Goal: Task Accomplishment & Management: Use online tool/utility

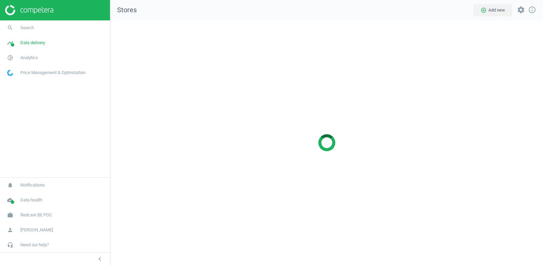
scroll to position [245, 433]
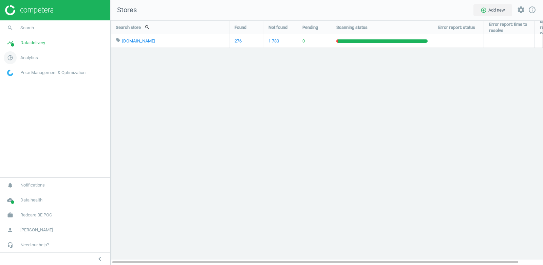
click at [29, 56] on span "Analytics" at bounding box center [29, 58] width 18 height 6
click at [19, 84] on span "Products" at bounding box center [15, 82] width 16 height 5
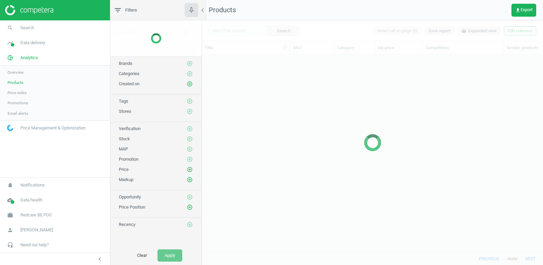
scroll to position [198, 341]
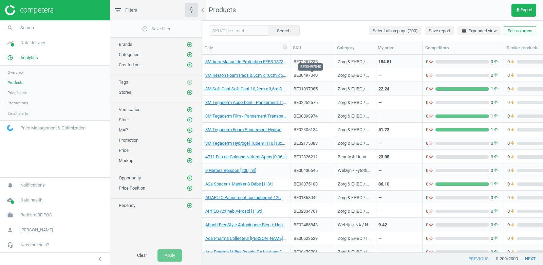
click at [309, 77] on div "BE00497040" at bounding box center [312, 75] width 37 height 6
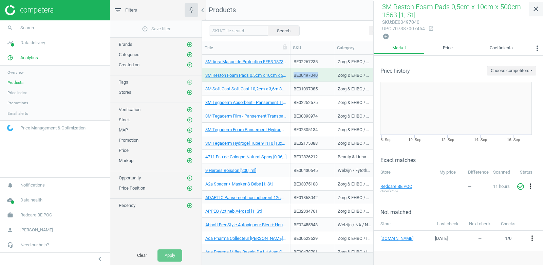
click at [539, 9] on icon "close" at bounding box center [536, 9] width 8 height 8
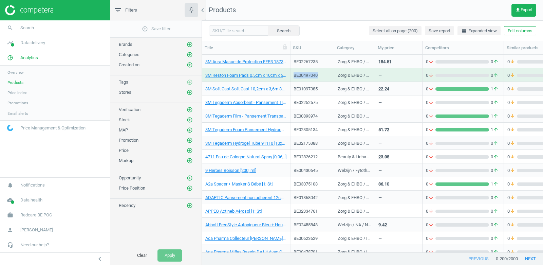
click at [17, 70] on span "Overview" at bounding box center [15, 72] width 16 height 5
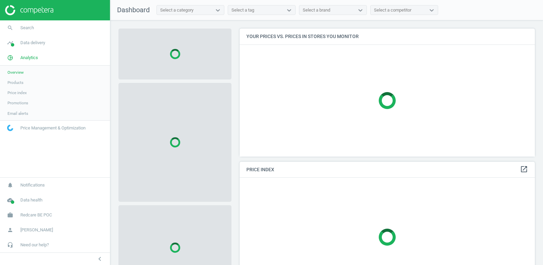
scroll to position [128, 296]
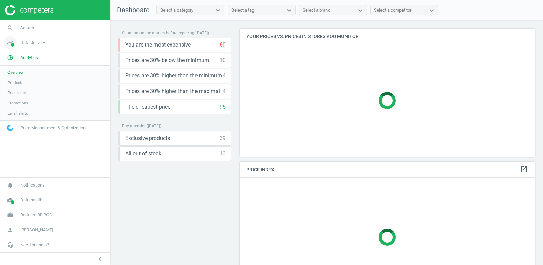
click at [26, 39] on link "timeline Data delivery" at bounding box center [55, 42] width 110 height 15
click at [19, 58] on span "Overview" at bounding box center [15, 57] width 16 height 5
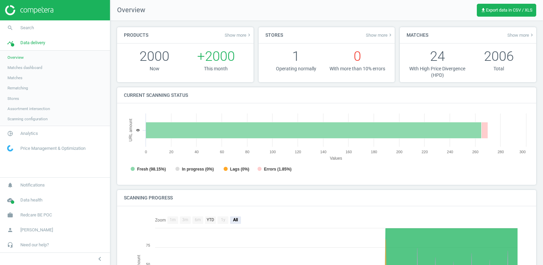
click at [18, 97] on span "Stores" at bounding box center [13, 98] width 12 height 5
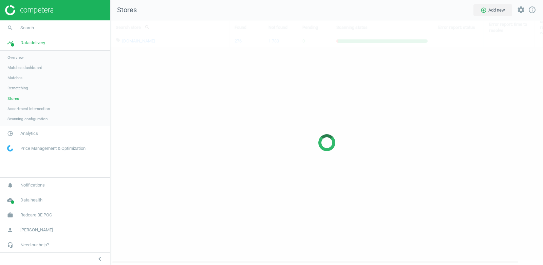
scroll to position [245, 433]
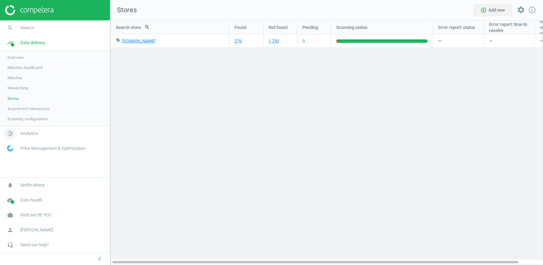
click at [30, 135] on span "Analytics" at bounding box center [29, 133] width 18 height 6
click at [15, 82] on span "Products" at bounding box center [15, 82] width 16 height 5
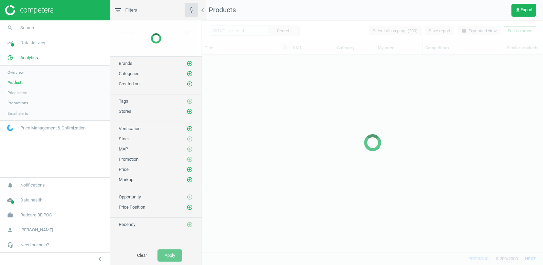
scroll to position [198, 341]
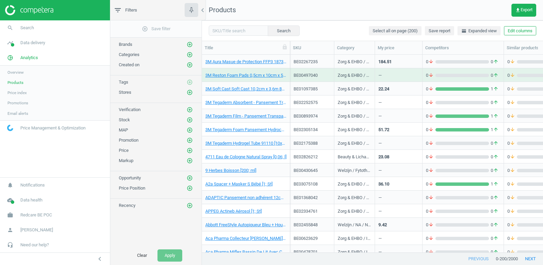
click at [402, 62] on div "184.51" at bounding box center [399, 61] width 40 height 12
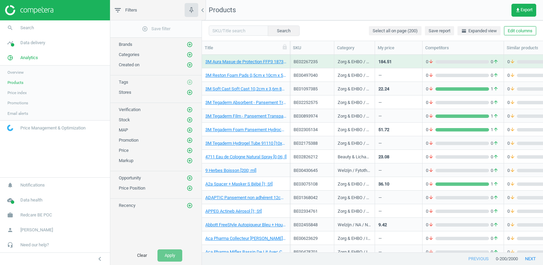
click at [402, 62] on div "184.51" at bounding box center [399, 61] width 40 height 12
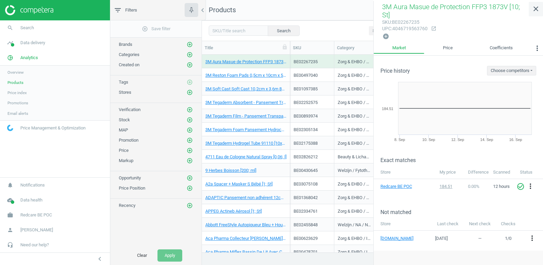
click at [533, 10] on icon "close" at bounding box center [536, 9] width 8 height 8
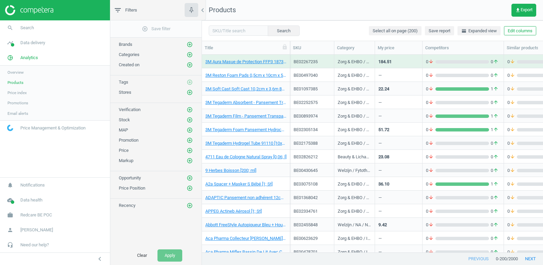
click at [392, 186] on div "36.10" at bounding box center [399, 184] width 40 height 12
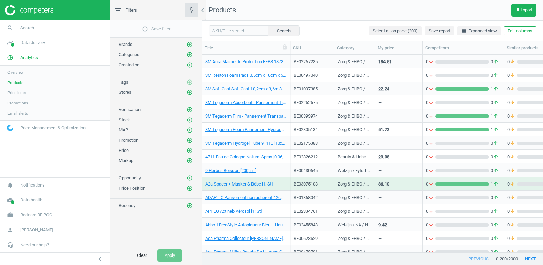
click at [392, 186] on div "36.10" at bounding box center [399, 184] width 40 height 12
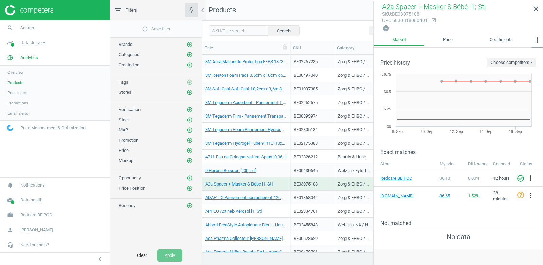
click at [536, 40] on icon "more_vert" at bounding box center [537, 40] width 8 height 8
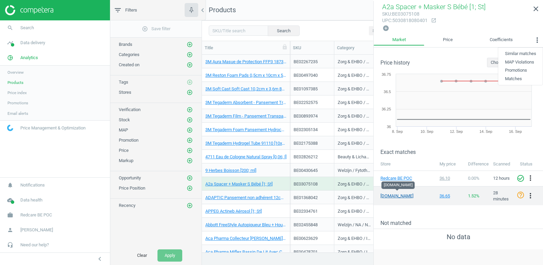
click at [390, 194] on link "newpharma.be" at bounding box center [398, 196] width 34 height 6
click at [402, 193] on link "newpharma.be" at bounding box center [398, 196] width 34 height 6
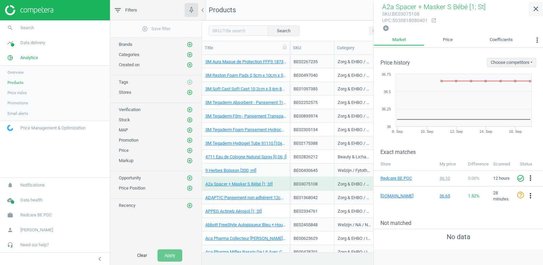
click at [535, 10] on icon "close" at bounding box center [536, 9] width 8 height 8
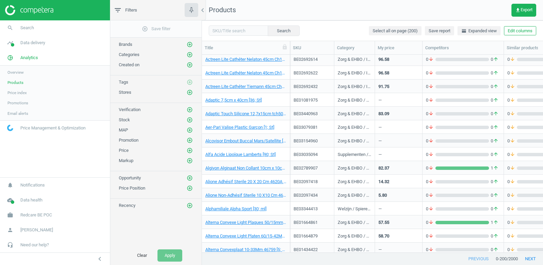
scroll to position [454, 0]
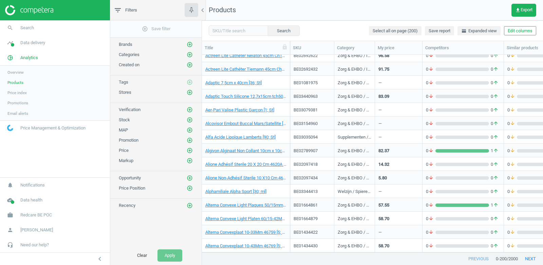
click at [396, 150] on div "82.37" at bounding box center [399, 150] width 40 height 12
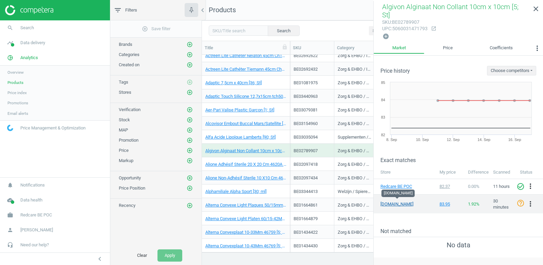
click at [393, 201] on link "newpharma.be" at bounding box center [398, 204] width 34 height 6
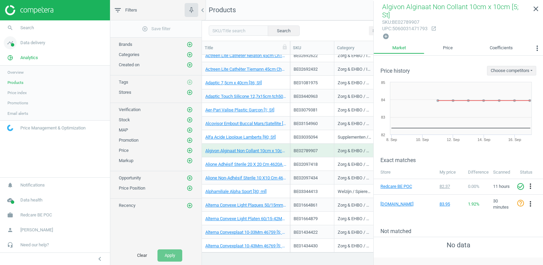
click at [24, 42] on span "Data delivery" at bounding box center [32, 43] width 25 height 6
click at [36, 119] on span "Scanning configuration" at bounding box center [27, 118] width 40 height 5
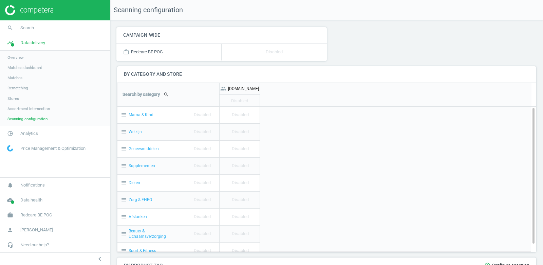
click at [139, 115] on div "menu Mama & Kind" at bounding box center [151, 115] width 68 height 17
click at [39, 215] on span "Redcare BE POC" at bounding box center [36, 215] width 32 height 6
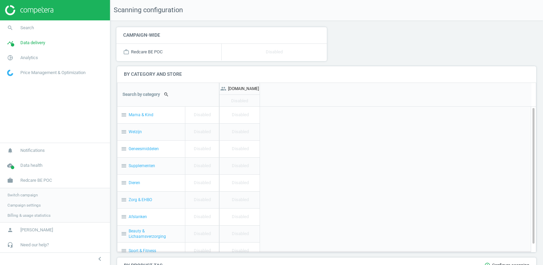
click at [24, 196] on span "Switch campaign" at bounding box center [22, 194] width 30 height 5
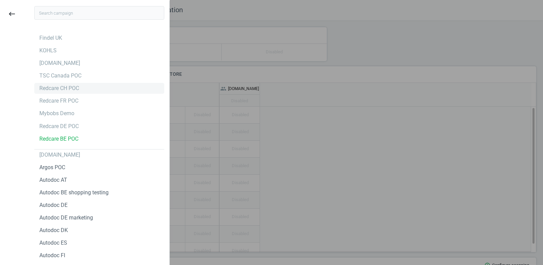
click at [77, 88] on div "Redcare CH POC" at bounding box center [59, 88] width 40 height 7
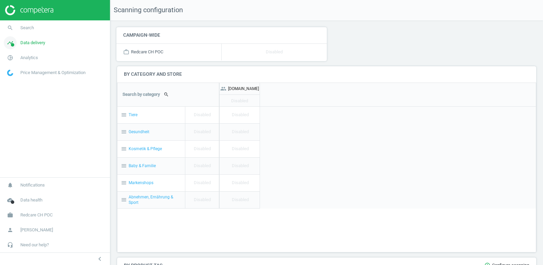
click at [29, 43] on span "Data delivery" at bounding box center [32, 43] width 25 height 6
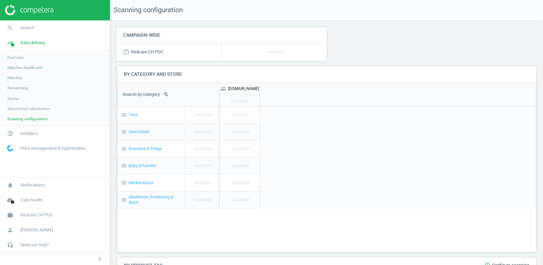
click at [17, 58] on span "Overview" at bounding box center [15, 57] width 16 height 5
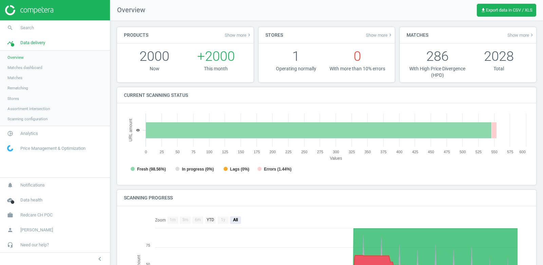
click at [17, 101] on link "Stores" at bounding box center [55, 98] width 110 height 10
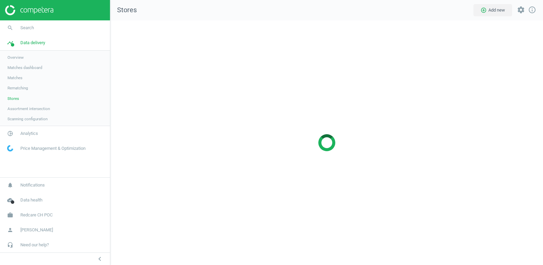
scroll to position [245, 433]
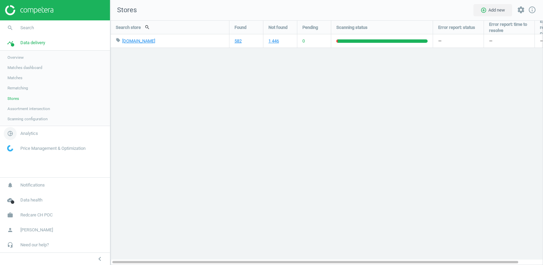
click at [30, 132] on span "Analytics" at bounding box center [29, 133] width 18 height 6
click at [29, 42] on span "Data delivery" at bounding box center [32, 43] width 25 height 6
click at [23, 133] on span "Analytics" at bounding box center [29, 133] width 18 height 6
click at [20, 83] on span "Products" at bounding box center [15, 82] width 16 height 5
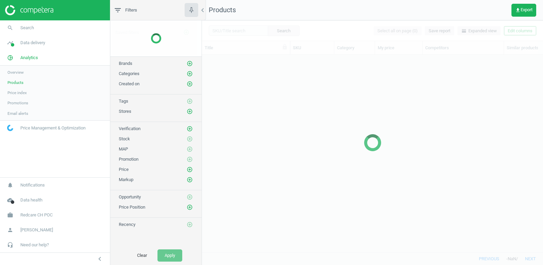
scroll to position [198, 341]
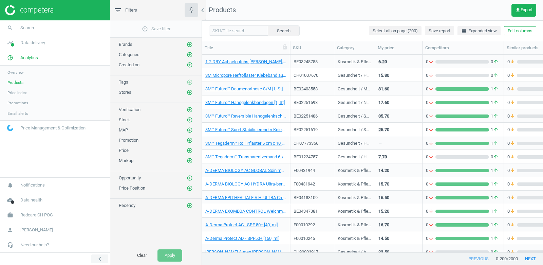
click at [101, 257] on icon "chevron_left" at bounding box center [100, 259] width 8 height 8
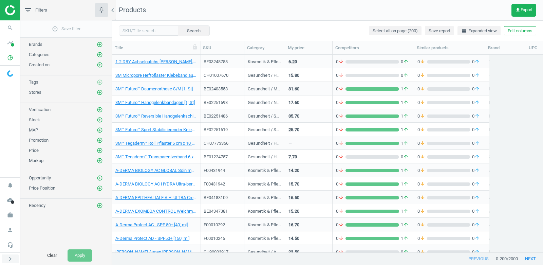
scroll to position [198, 431]
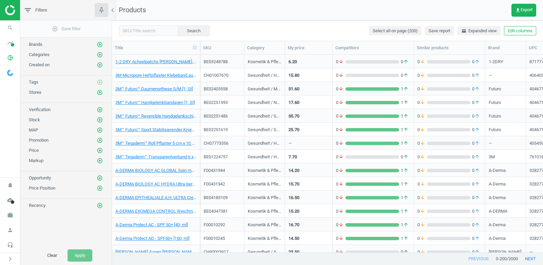
click at [303, 88] on div "31.60" at bounding box center [309, 89] width 40 height 12
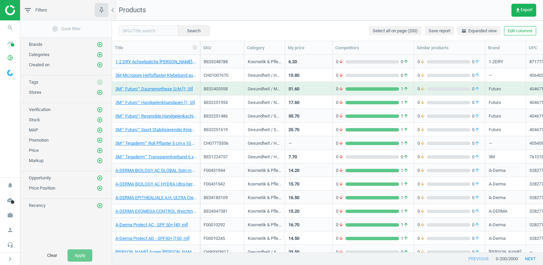
click at [303, 88] on div "31.60" at bounding box center [309, 89] width 40 height 12
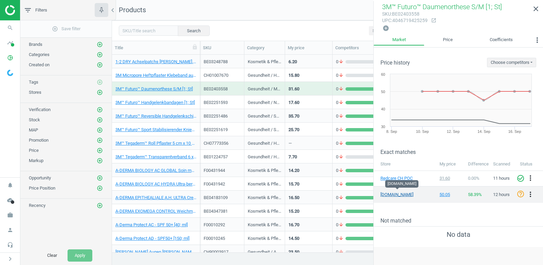
click at [400, 192] on link "amavita.ch" at bounding box center [398, 195] width 34 height 6
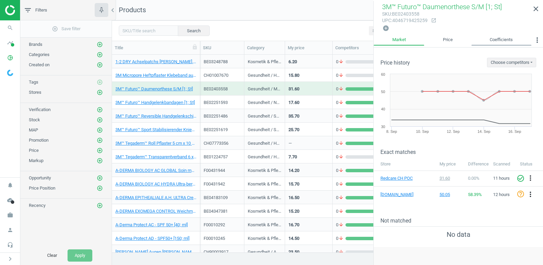
click at [510, 37] on link "Coefficients" at bounding box center [502, 40] width 60 height 12
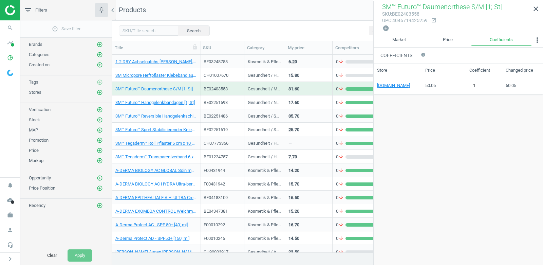
click at [457, 33] on div "3M™ Futuro™ Daumenorthese S/M [1; St] sku : BE02403558 upc : 4046719425259 open…" at bounding box center [458, 17] width 169 height 33
click at [451, 35] on link "Price" at bounding box center [447, 40] width 47 height 12
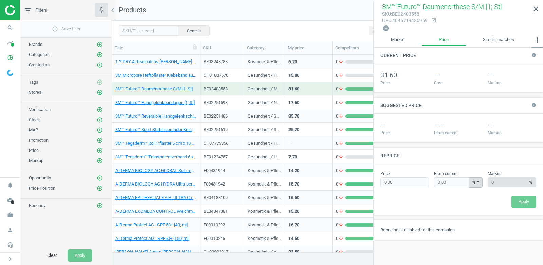
click at [536, 39] on icon "more_vert" at bounding box center [537, 40] width 8 height 8
click at [519, 71] on button "Promotions" at bounding box center [521, 70] width 43 height 8
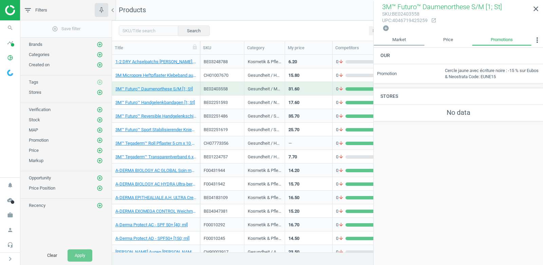
click at [405, 34] on link "Market" at bounding box center [399, 40] width 51 height 12
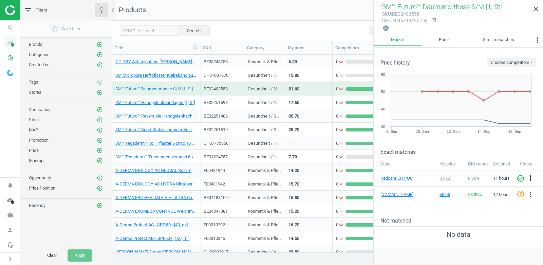
click at [10, 44] on icon "timeline" at bounding box center [10, 42] width 13 height 13
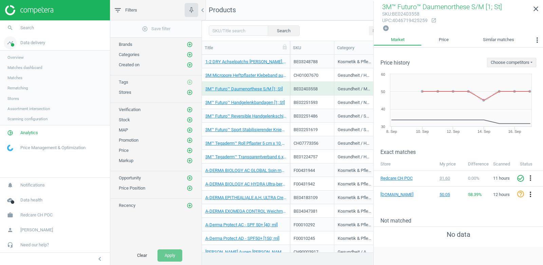
scroll to position [198, 341]
click at [31, 133] on span "Analytics" at bounding box center [29, 133] width 18 height 6
click at [20, 103] on span "Promotions" at bounding box center [17, 102] width 21 height 5
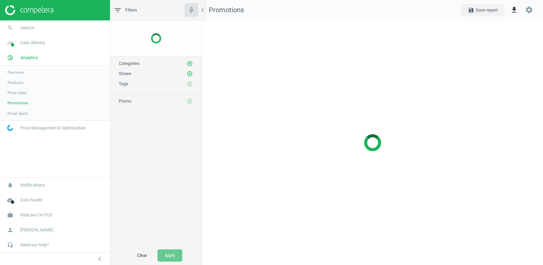
scroll to position [245, 342]
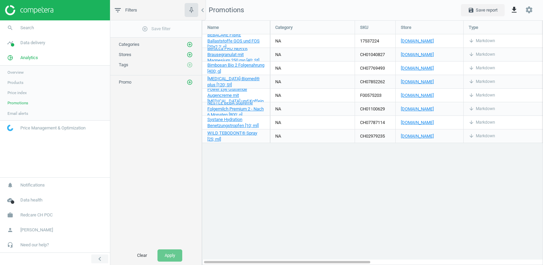
click at [101, 258] on icon "chevron_left" at bounding box center [100, 259] width 8 height 8
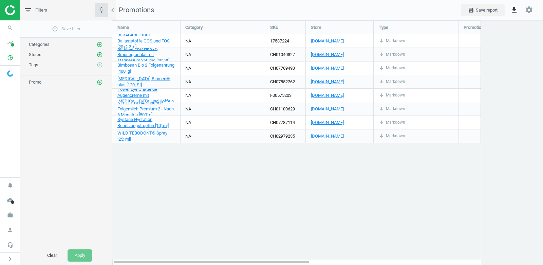
scroll to position [245, 432]
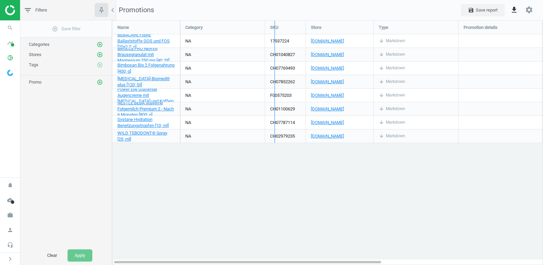
drag, startPoint x: 179, startPoint y: 26, endPoint x: 273, endPoint y: 19, distance: 95.1
click at [273, 19] on div "Promotions save Save report get_app settings Name Category SKU Store Type Promo…" at bounding box center [327, 132] width 431 height 265
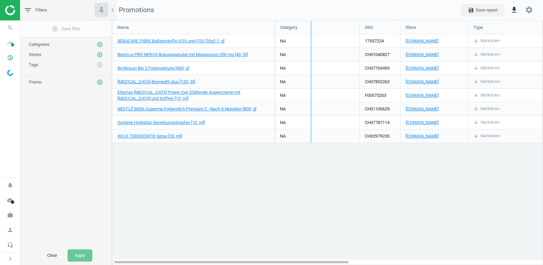
drag, startPoint x: 359, startPoint y: 27, endPoint x: 310, endPoint y: 28, distance: 48.6
click at [310, 28] on div "Name Category SKU Store Type Promotion details Markdown details My price MAP BE…" at bounding box center [327, 82] width 431 height 122
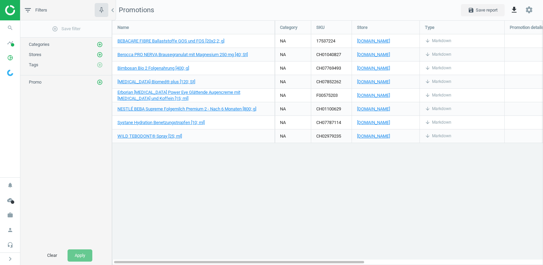
click at [331, 40] on div "17537224" at bounding box center [331, 40] width 40 height 13
copy div "17537224"
click at [332, 53] on div "CH01040827" at bounding box center [331, 54] width 40 height 13
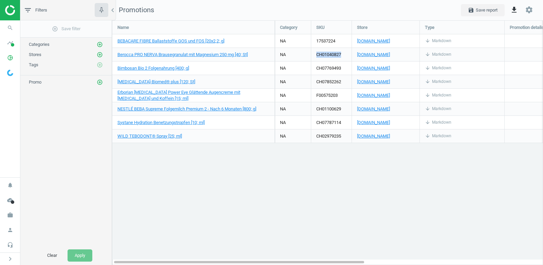
copy div "CH01040827"
click at [8, 56] on icon "pie_chart_outlined" at bounding box center [10, 57] width 13 height 13
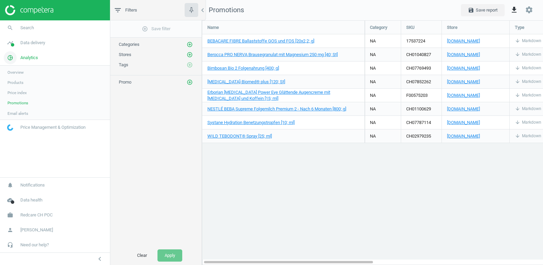
scroll to position [245, 342]
click at [18, 83] on span "Products" at bounding box center [15, 82] width 16 height 5
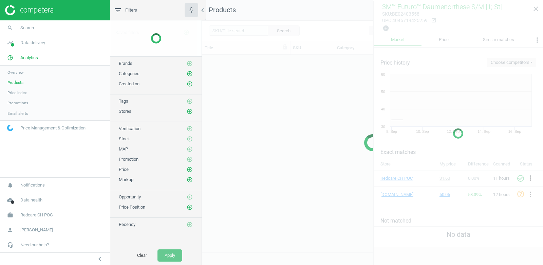
scroll to position [198, 341]
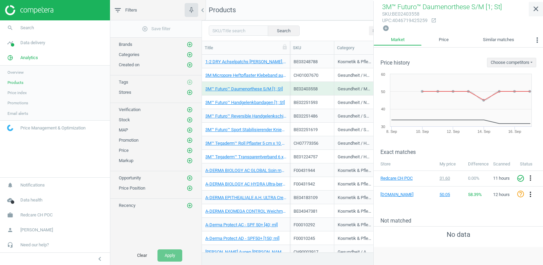
click at [539, 5] on icon "close" at bounding box center [536, 9] width 8 height 8
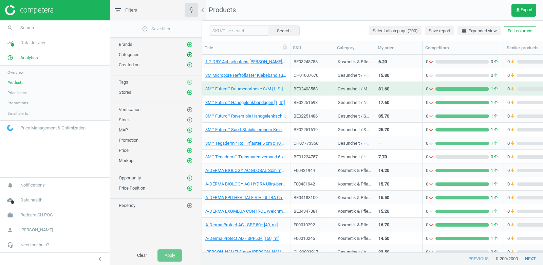
click at [190, 53] on icon "add_circle_outline" at bounding box center [190, 55] width 6 height 6
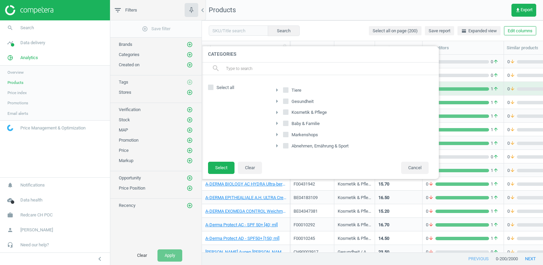
click at [276, 90] on icon "arrow_right" at bounding box center [277, 90] width 8 height 8
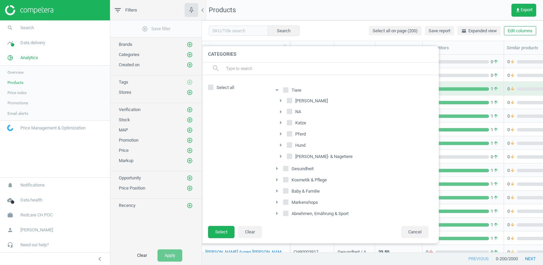
click at [276, 90] on icon "arrow_drop_down" at bounding box center [277, 90] width 8 height 8
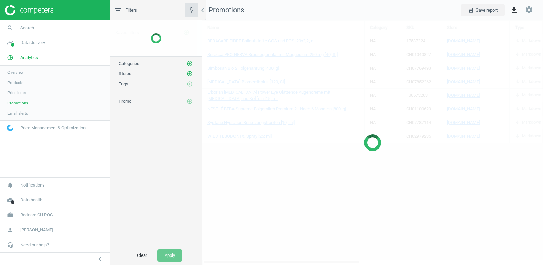
scroll to position [245, 342]
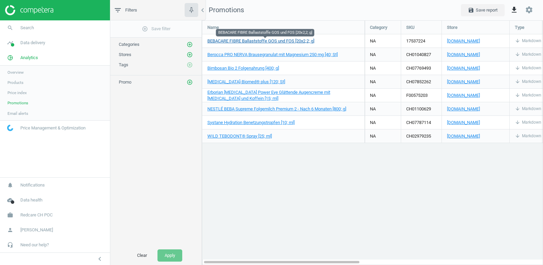
click at [313, 41] on span "BEBACARE FIBRE Ballaststoffe GOS und FOS [20x2,2; g]" at bounding box center [260, 40] width 107 height 5
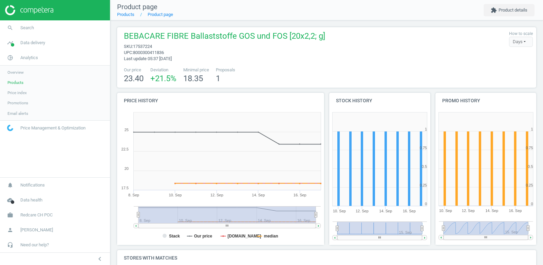
scroll to position [65, 0]
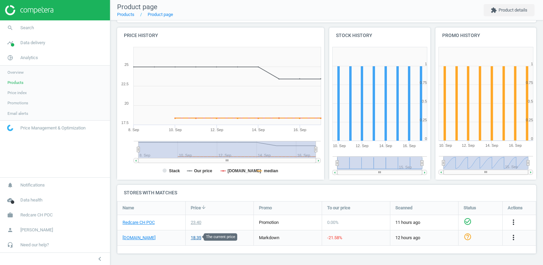
click at [198, 237] on div "18.35" at bounding box center [196, 238] width 11 height 6
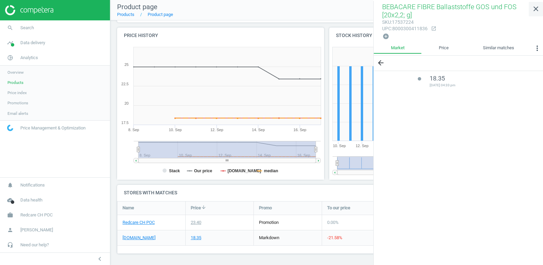
click at [535, 7] on icon "close" at bounding box center [536, 9] width 8 height 8
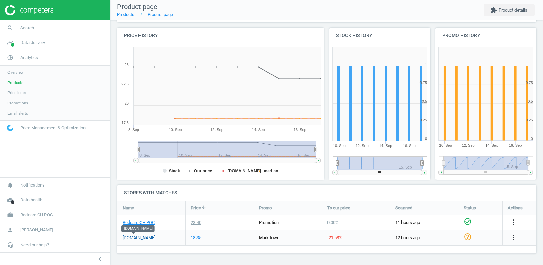
click at [131, 237] on link "amavita.ch" at bounding box center [139, 238] width 33 height 6
click at [15, 81] on span "Products" at bounding box center [15, 82] width 16 height 5
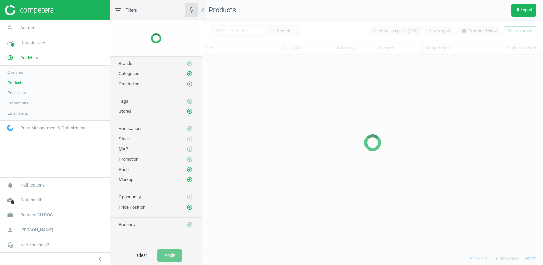
scroll to position [198, 341]
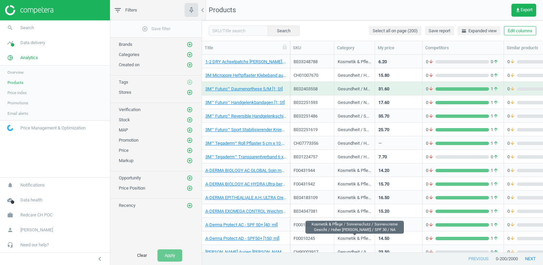
click at [353, 236] on div "Kosmetik & Pflege / Sonnenschutz / Sonnencreme Gesicht / Hoher Schutz / SPF 30 …" at bounding box center [355, 239] width 34 height 8
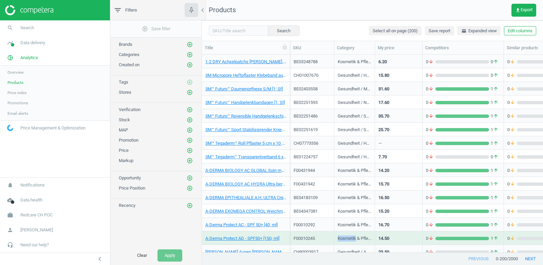
click at [353, 236] on div "Kosmetik & Pflege / Sonnenschutz / Sonnencreme Gesicht / Hoher Schutz / SPF 30 …" at bounding box center [355, 239] width 34 height 8
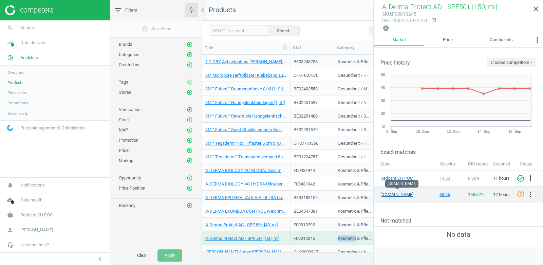
click at [393, 194] on link "amavita.ch" at bounding box center [398, 195] width 34 height 6
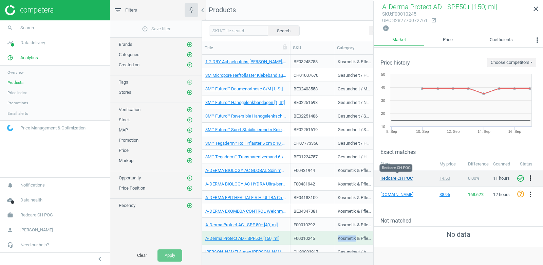
click at [389, 176] on link "Redcare CH POC" at bounding box center [398, 178] width 34 height 6
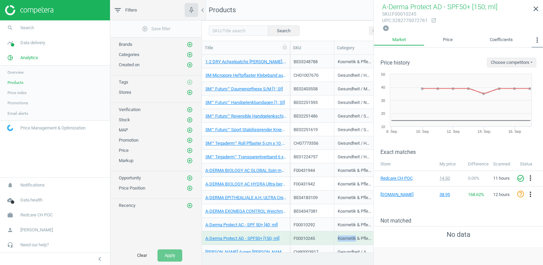
click at [538, 37] on icon "more_vert" at bounding box center [537, 40] width 8 height 8
click at [525, 69] on button "Promotions" at bounding box center [520, 70] width 44 height 8
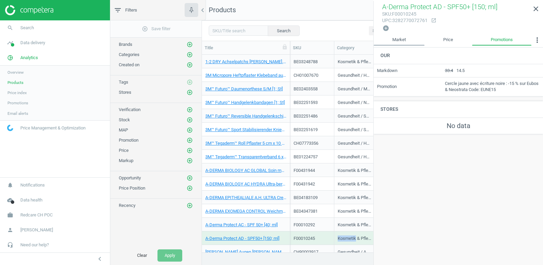
click at [395, 40] on link "Market" at bounding box center [399, 40] width 51 height 12
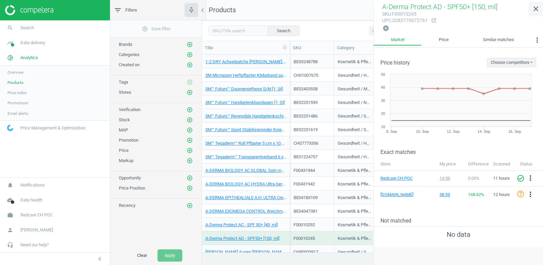
click at [536, 7] on icon "close" at bounding box center [536, 9] width 8 height 8
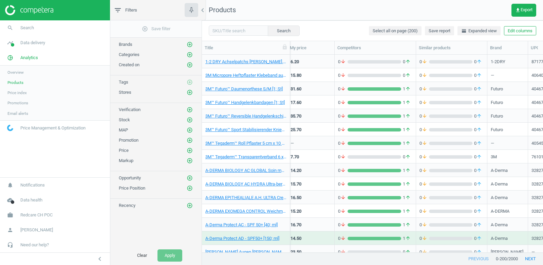
scroll to position [0, 89]
click at [25, 43] on span "Data delivery" at bounding box center [32, 43] width 25 height 6
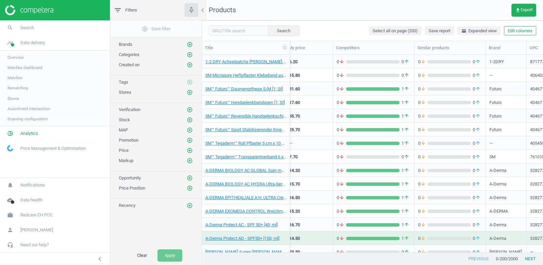
click at [18, 77] on span "Matches" at bounding box center [14, 77] width 15 height 5
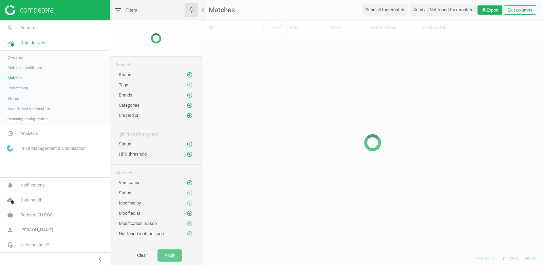
scroll to position [218, 341]
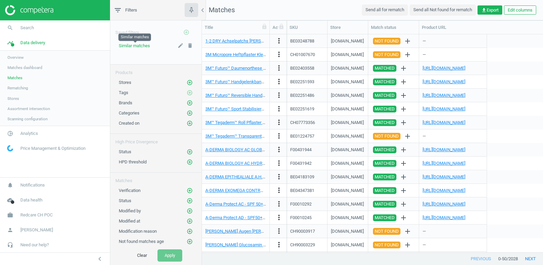
click at [132, 45] on span "Similar matches" at bounding box center [134, 45] width 31 height 5
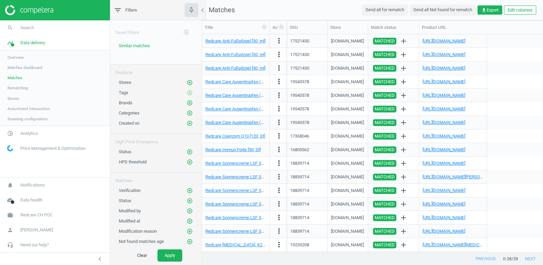
click at [24, 110] on span "Assortment intersection" at bounding box center [28, 108] width 42 height 5
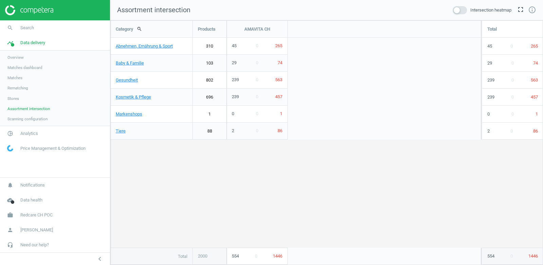
scroll to position [245, 433]
click at [455, 10] on span at bounding box center [460, 10] width 14 height 8
click at [0, 0] on input "checkbox" at bounding box center [0, 0] width 0 height 0
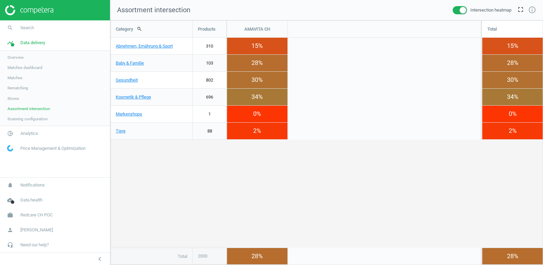
click at [459, 10] on span at bounding box center [460, 10] width 14 height 8
click at [0, 0] on input "checkbox" at bounding box center [0, 0] width 0 height 0
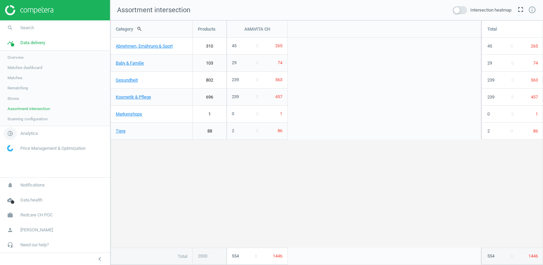
click at [17, 131] on span "pie_chart_outlined" at bounding box center [10, 133] width 20 height 15
click at [16, 84] on span "Products" at bounding box center [15, 82] width 16 height 5
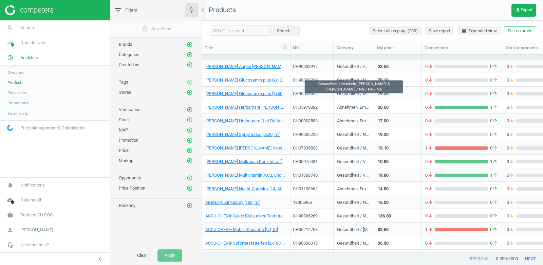
scroll to position [0, 2]
click at [400, 147] on div "19.10" at bounding box center [397, 148] width 40 height 12
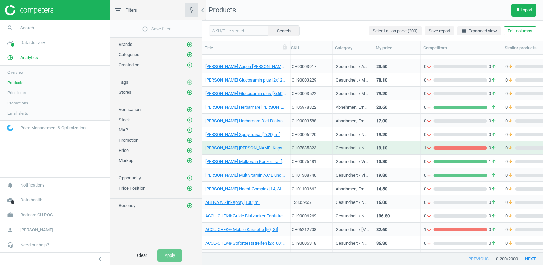
click at [400, 147] on div "19.10" at bounding box center [397, 148] width 40 height 12
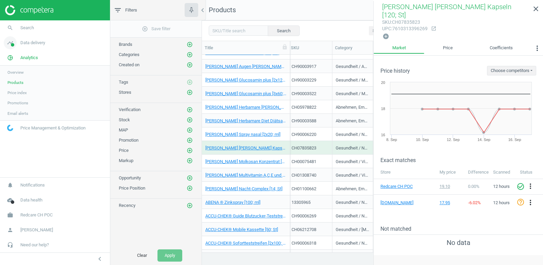
click at [31, 45] on span "Data delivery" at bounding box center [32, 43] width 25 height 6
click at [19, 75] on span "Matches" at bounding box center [14, 77] width 15 height 5
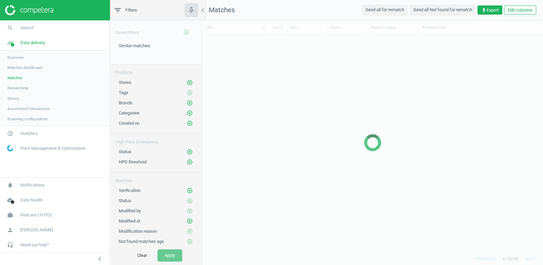
scroll to position [218, 341]
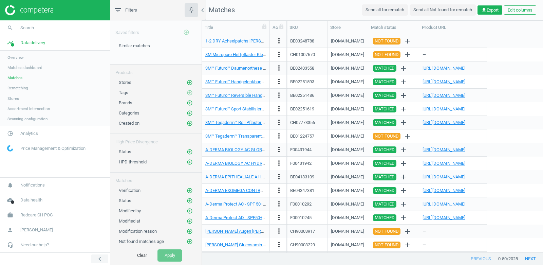
click at [101, 258] on icon "chevron_left" at bounding box center [100, 259] width 8 height 8
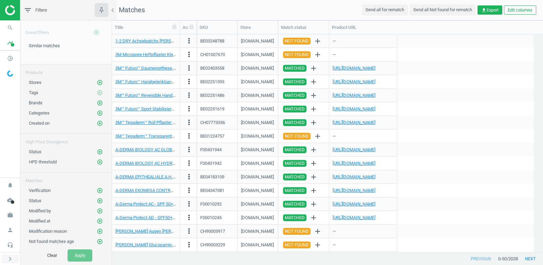
scroll to position [218, 431]
click at [522, 10] on button "Edit columns" at bounding box center [520, 10] width 32 height 10
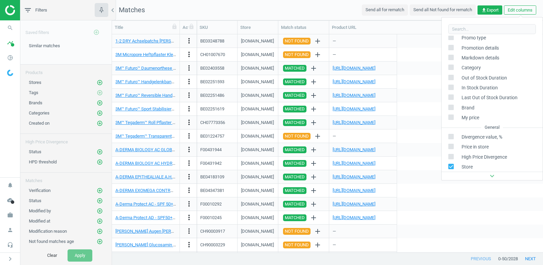
scroll to position [58, 0]
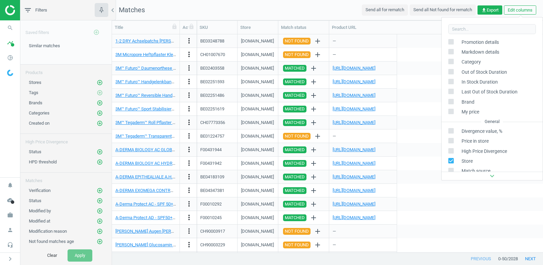
click at [487, 135] on div "Divergence value, %" at bounding box center [492, 131] width 101 height 10
click at [453, 130] on icon at bounding box center [451, 130] width 5 height 5
click at [453, 130] on input "checkbox" at bounding box center [451, 131] width 4 height 4
checkbox input "true"
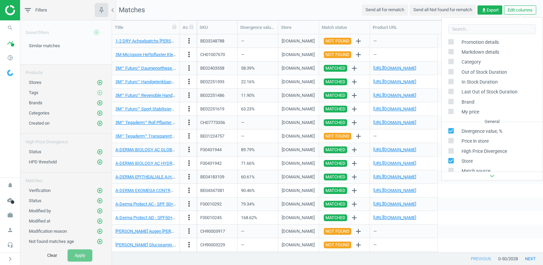
click at [327, 8] on nav "Matches Send all for rematch Send all Not found for rematch get_app Export Edit…" at bounding box center [327, 10] width 431 height 20
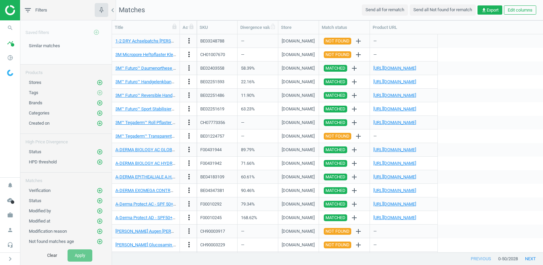
click at [253, 27] on div "Divergence value, %" at bounding box center [257, 27] width 35 height 6
click at [99, 159] on icon "add_circle_outline" at bounding box center [100, 162] width 6 height 6
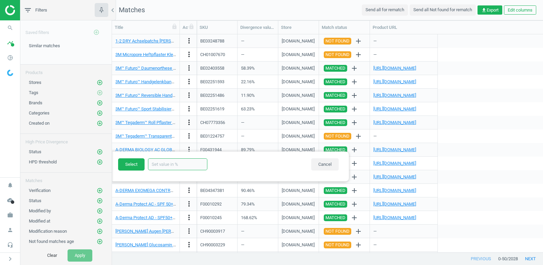
click at [175, 164] on input "text" at bounding box center [177, 164] width 59 height 12
type input "50"
click at [130, 163] on button "Select" at bounding box center [131, 164] width 26 height 12
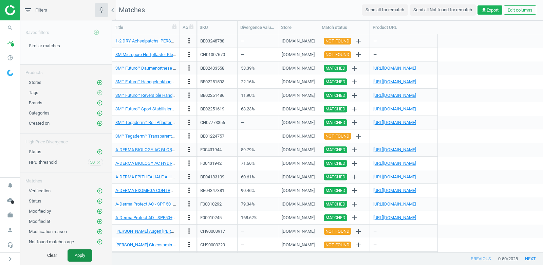
click at [85, 254] on button "Apply" at bounding box center [80, 255] width 25 height 12
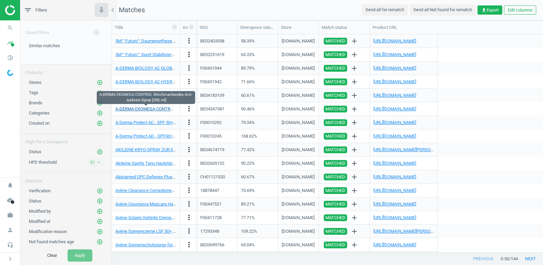
click at [160, 108] on link "A-DERMA EXOMEGA CONTROL Weichmachendes Anti-Juckreiz-Spray [200; ml]" at bounding box center [191, 108] width 152 height 5
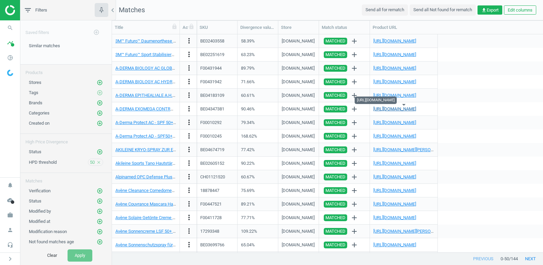
click at [397, 110] on link "https://www.amavita.ch/de/p/a-derma-exomega-control-spray-200-ml-7834783" at bounding box center [395, 108] width 43 height 5
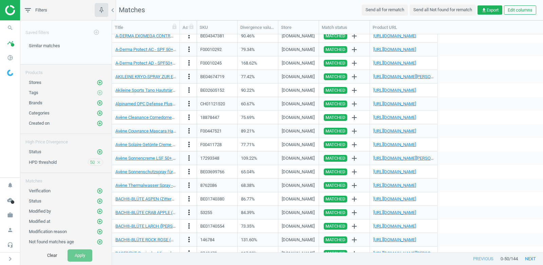
scroll to position [112, 0]
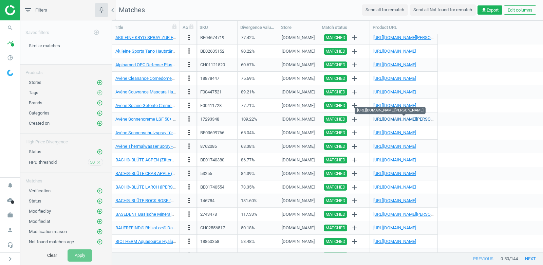
click at [392, 121] on link "https://www.amavita.ch/de/p/avene-sun-sonnencreme-ohne-duft-spf50-tb-50-ml-7815…" at bounding box center [411, 118] width 75 height 5
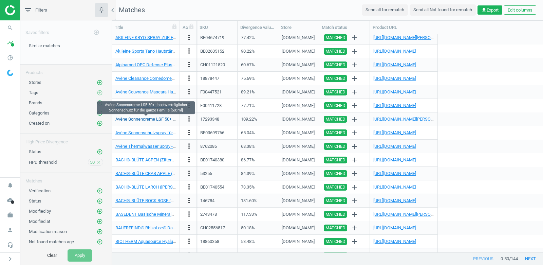
click at [160, 119] on link "Avène Sonnencreme LSF 50+ - hochverträglicher Sonnenschutz für die ganze Famili…" at bounding box center [203, 118] width 177 height 5
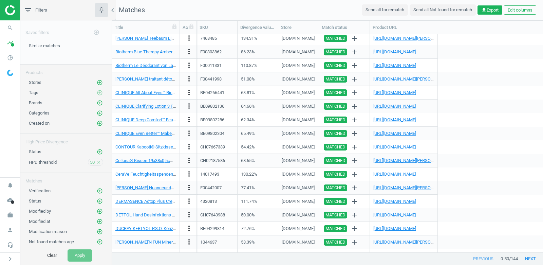
scroll to position [0, 0]
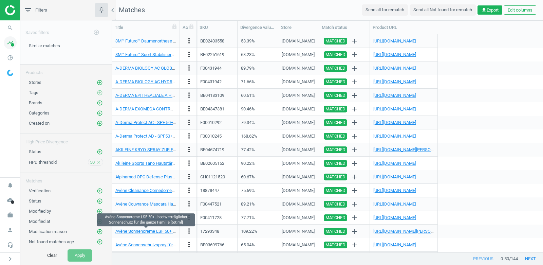
click at [8, 44] on icon "timeline" at bounding box center [10, 42] width 13 height 13
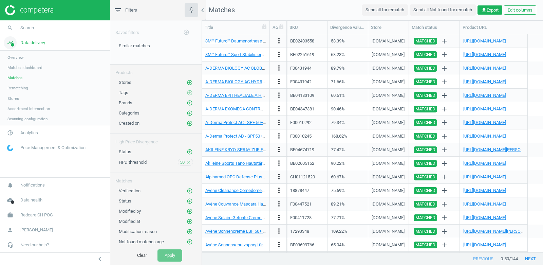
scroll to position [0, 0]
click at [31, 42] on span "Data delivery" at bounding box center [32, 43] width 25 height 6
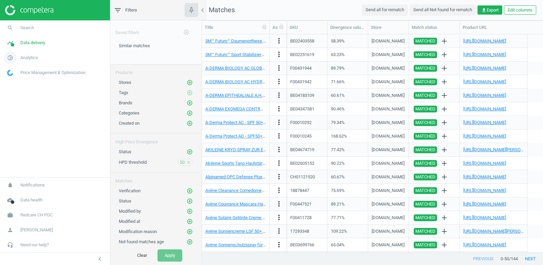
click at [31, 61] on link "pie_chart_outlined Analytics" at bounding box center [55, 57] width 110 height 15
click at [17, 80] on span "Products" at bounding box center [15, 82] width 16 height 5
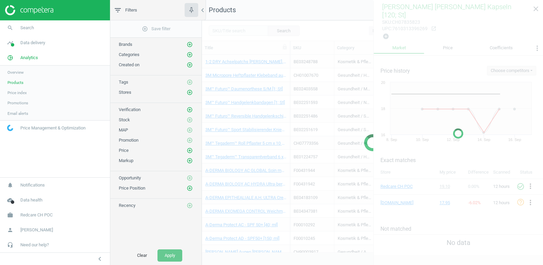
scroll to position [87, 0]
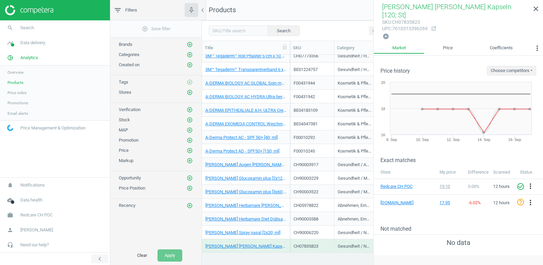
click at [99, 258] on icon "chevron_left" at bounding box center [100, 259] width 8 height 8
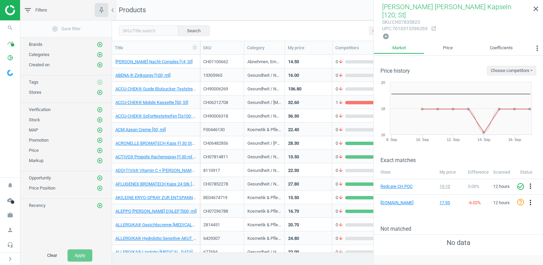
scroll to position [314, 0]
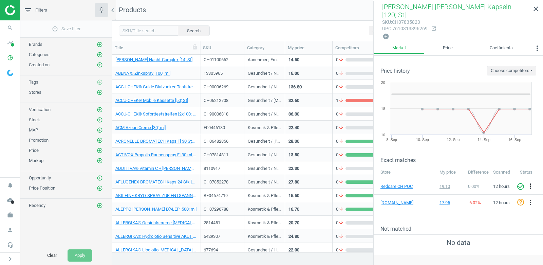
click at [315, 141] on div "28.30" at bounding box center [309, 141] width 40 height 12
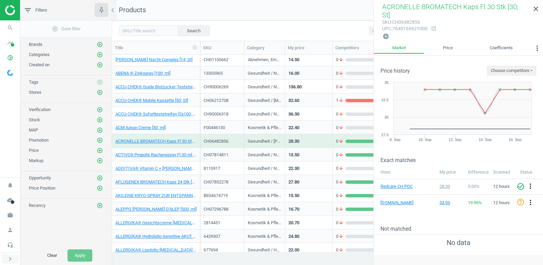
click at [9, 258] on icon "chevron_right" at bounding box center [10, 259] width 8 height 8
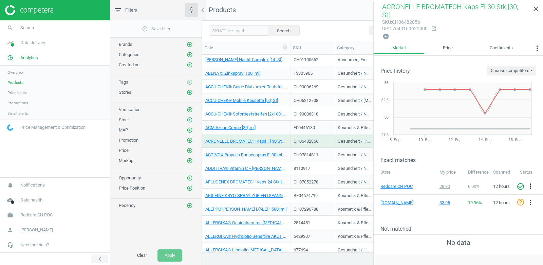
scroll to position [198, 341]
click at [38, 42] on span "Data delivery" at bounding box center [32, 43] width 25 height 6
click at [20, 109] on span "Assortment intersection" at bounding box center [28, 108] width 42 height 5
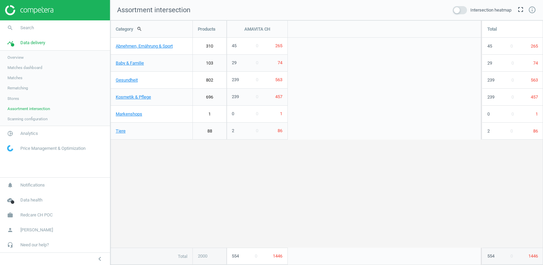
scroll to position [245, 433]
click at [453, 9] on span at bounding box center [460, 10] width 14 height 8
click at [0, 0] on input "checkbox" at bounding box center [0, 0] width 0 height 0
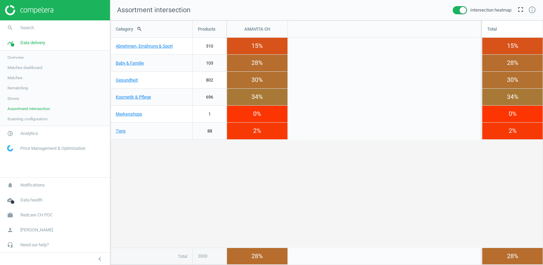
click at [459, 10] on span at bounding box center [460, 10] width 14 height 8
click at [0, 0] on input "checkbox" at bounding box center [0, 0] width 0 height 0
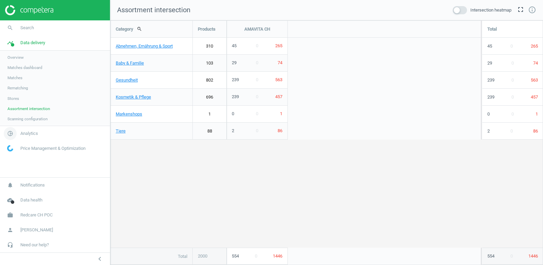
click at [31, 132] on span "Analytics" at bounding box center [29, 133] width 18 height 6
click at [44, 215] on span "Redcare CH POC" at bounding box center [36, 215] width 32 height 6
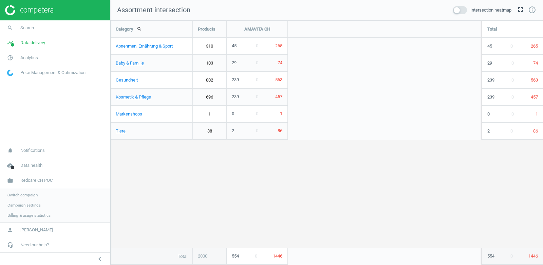
click at [24, 196] on span "Switch campaign" at bounding box center [22, 194] width 30 height 5
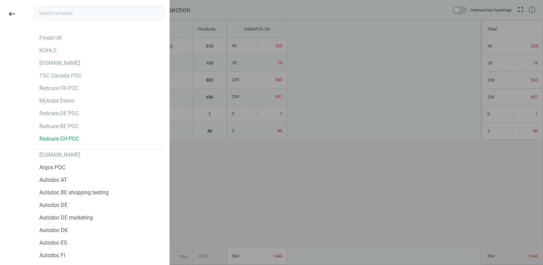
click at [228, 174] on div at bounding box center [271, 132] width 543 height 265
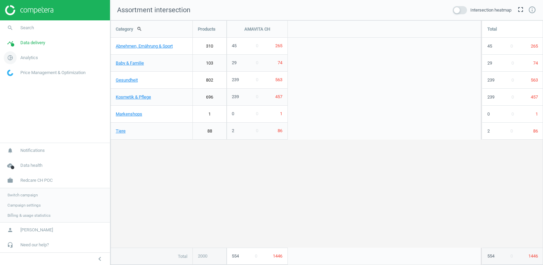
click at [32, 55] on span "Analytics" at bounding box center [29, 58] width 18 height 6
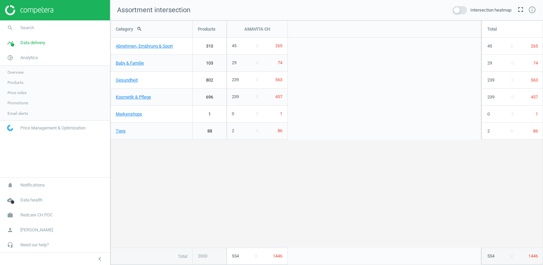
click at [17, 80] on span "Products" at bounding box center [15, 82] width 16 height 5
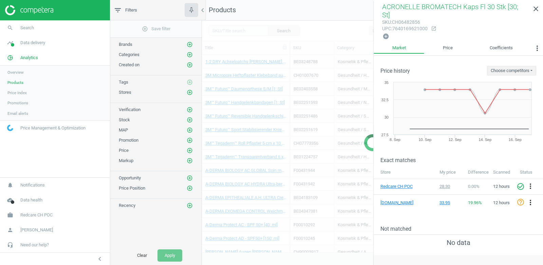
scroll to position [210, 0]
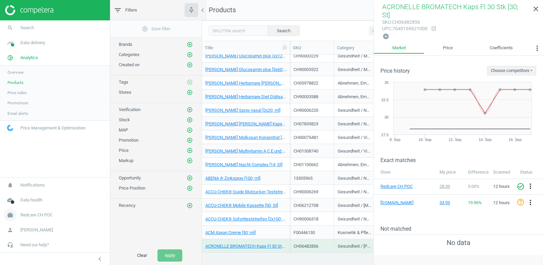
click at [34, 214] on span "Redcare CH POC" at bounding box center [36, 215] width 32 height 6
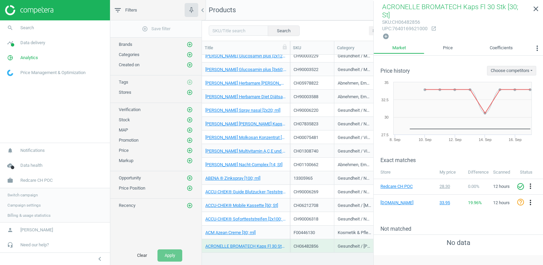
click at [25, 193] on span "Switch campaign" at bounding box center [22, 194] width 30 height 5
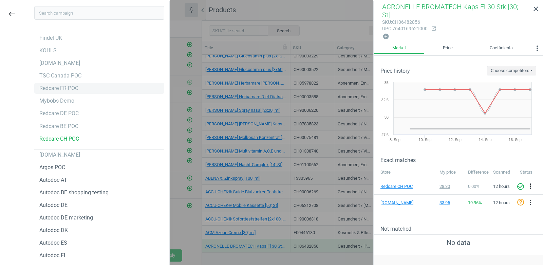
click at [67, 93] on div "Redcare FR POC" at bounding box center [99, 88] width 130 height 11
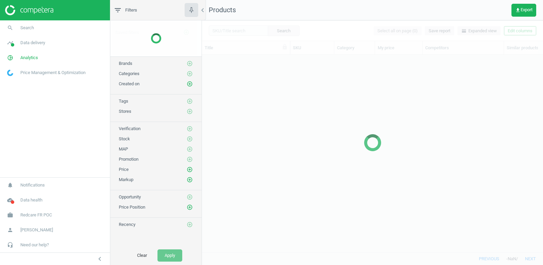
scroll to position [198, 341]
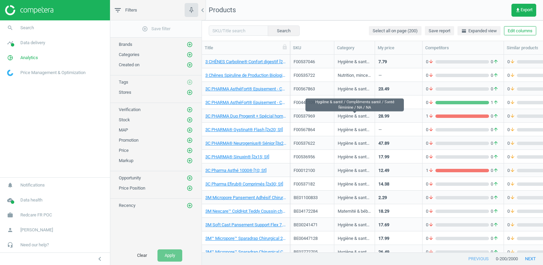
click at [357, 116] on div "Hygiène & santé / Compléments santé / Santé féminine / NA / NA" at bounding box center [355, 117] width 34 height 8
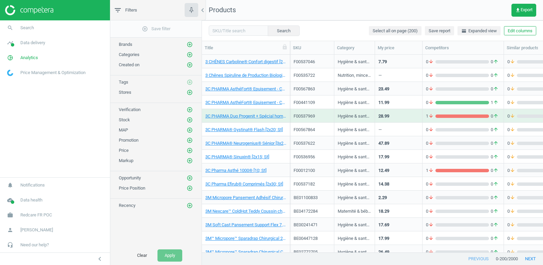
click at [357, 116] on div "Hygiène & santé / Compléments santé / Santé féminine / NA / NA" at bounding box center [355, 117] width 34 height 8
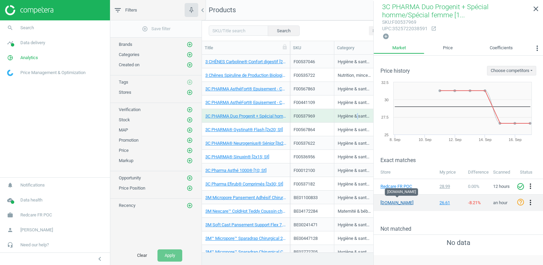
click at [392, 200] on link "[DOMAIN_NAME]" at bounding box center [398, 203] width 34 height 6
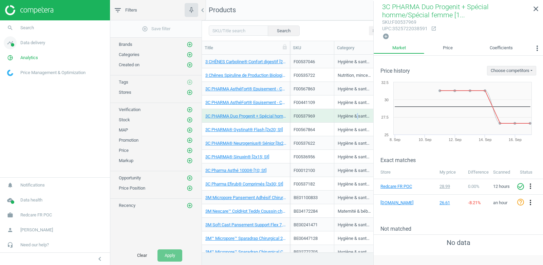
click at [33, 42] on span "Data delivery" at bounding box center [32, 43] width 25 height 6
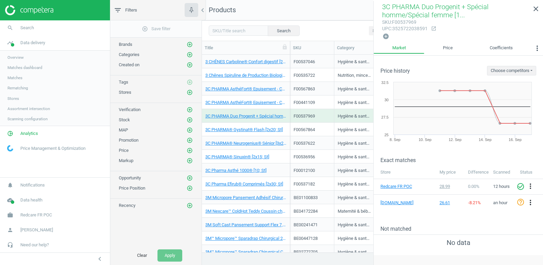
click at [15, 98] on span "Stores" at bounding box center [13, 98] width 12 height 5
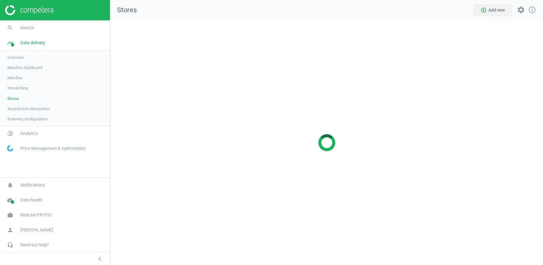
scroll to position [245, 433]
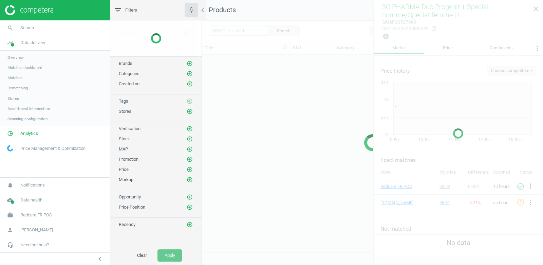
scroll to position [198, 341]
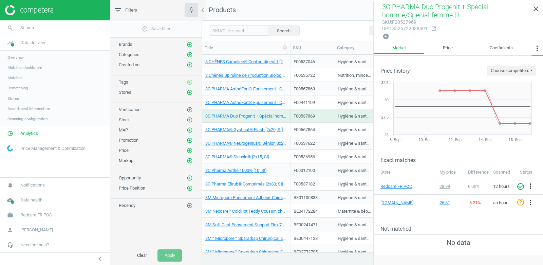
click at [536, 47] on icon "more_vert" at bounding box center [537, 48] width 8 height 8
click at [515, 78] on button "Promotions" at bounding box center [520, 78] width 44 height 8
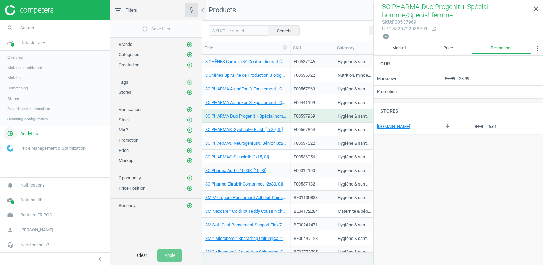
click at [24, 134] on span "Analytics" at bounding box center [29, 133] width 18 height 6
click at [21, 102] on span "Promotions" at bounding box center [17, 102] width 21 height 5
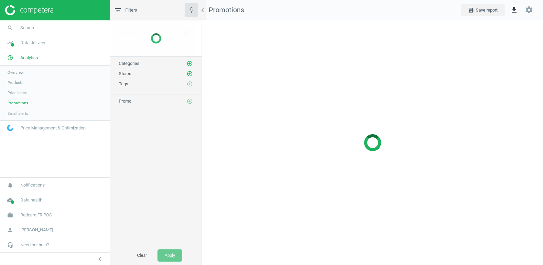
scroll to position [245, 342]
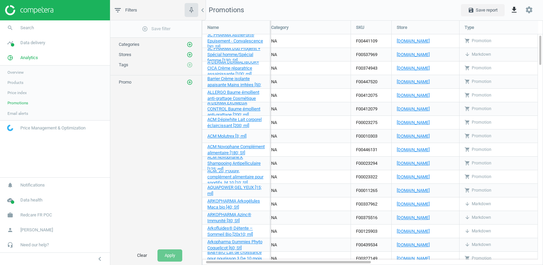
click at [369, 39] on div "F00441109" at bounding box center [371, 40] width 40 height 13
copy div "F00441109"
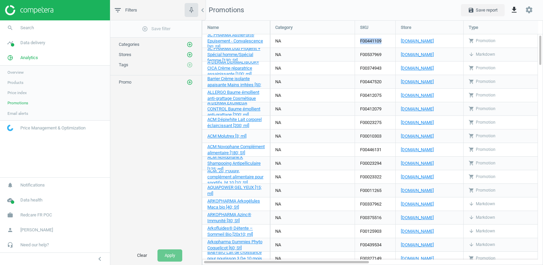
click at [16, 81] on span "Products" at bounding box center [15, 82] width 16 height 5
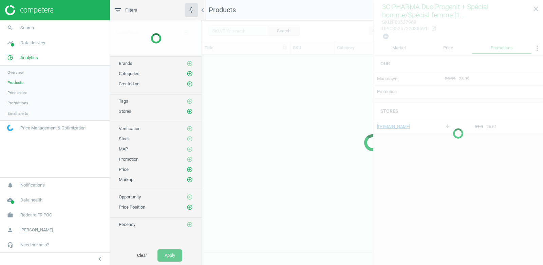
scroll to position [198, 341]
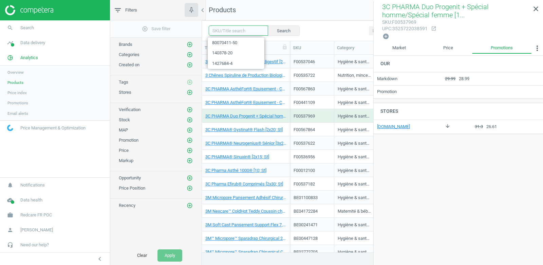
click at [237, 29] on input "text" at bounding box center [238, 30] width 59 height 10
paste input "F00441109"
type input "F00441109"
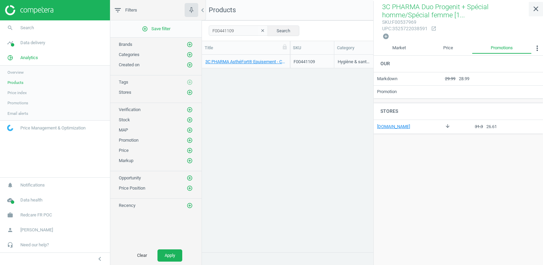
click at [534, 11] on icon "close" at bounding box center [536, 9] width 8 height 8
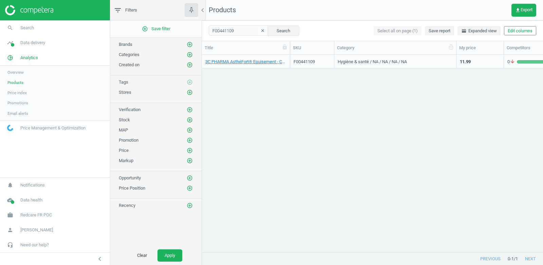
drag, startPoint x: 376, startPoint y: 48, endPoint x: 457, endPoint y: 51, distance: 81.5
click at [457, 51] on div at bounding box center [456, 47] width 7 height 13
click at [260, 29] on icon "clear" at bounding box center [262, 30] width 5 height 5
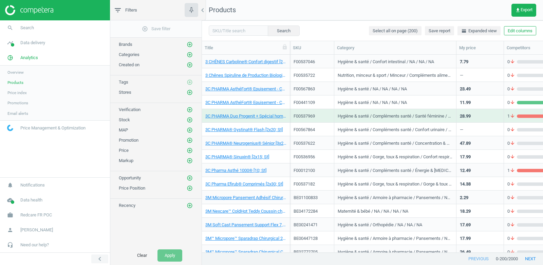
click at [99, 256] on icon "chevron_left" at bounding box center [100, 259] width 8 height 8
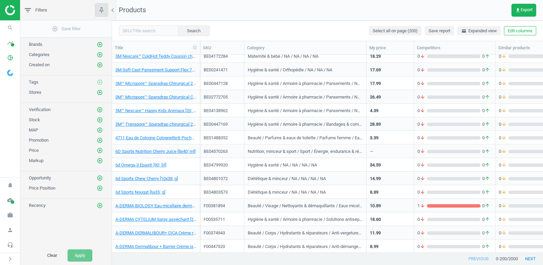
scroll to position [215, 0]
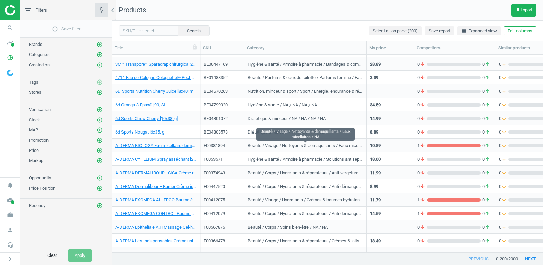
click at [329, 143] on div "Beauté / Visage / Nettoyants & démaquillants / Eaux micellaires / NA" at bounding box center [305, 147] width 115 height 8
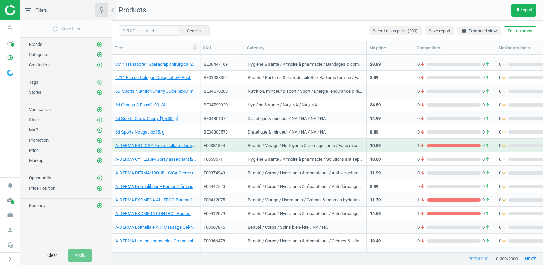
click at [329, 143] on div "Beauté / Visage / Nettoyants & démaquillants / Eaux micellaires / NA" at bounding box center [305, 147] width 115 height 8
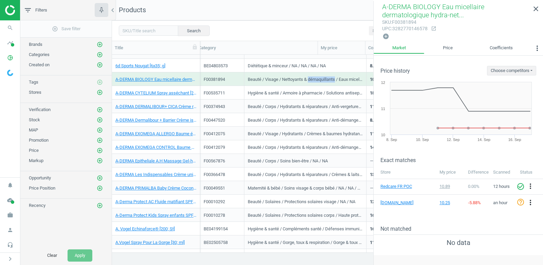
scroll to position [0, 66]
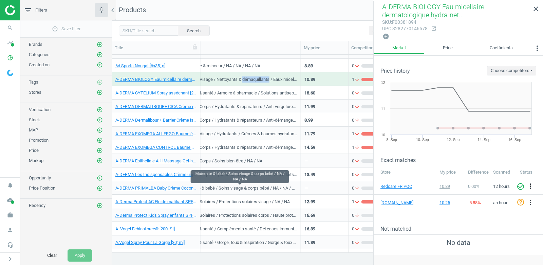
click at [288, 185] on div "Maternité & bébé / Soins visage & corps bébé / NA / NA / NA" at bounding box center [239, 189] width 115 height 8
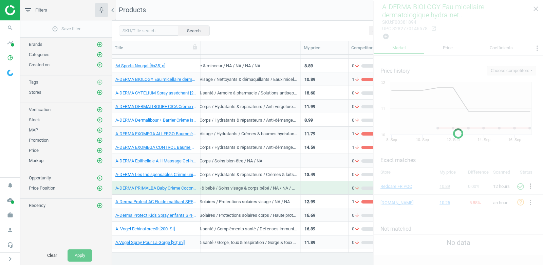
click at [288, 185] on div "Maternité & bébé / Soins visage & corps bébé / NA / NA / NA" at bounding box center [239, 189] width 115 height 8
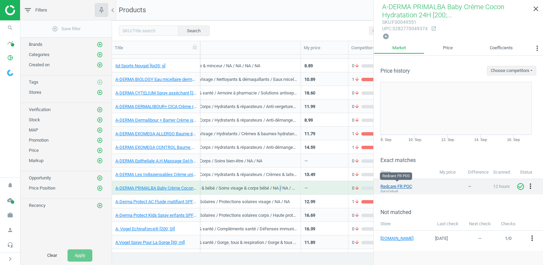
click at [392, 184] on link "Redcare FR POC" at bounding box center [398, 186] width 34 height 6
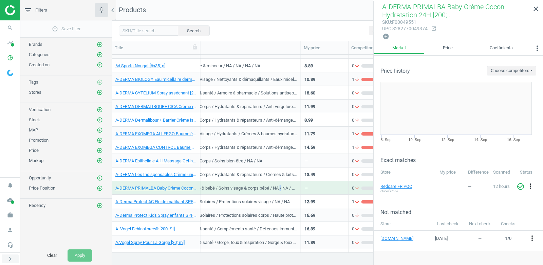
click at [10, 258] on icon "chevron_right" at bounding box center [10, 259] width 8 height 8
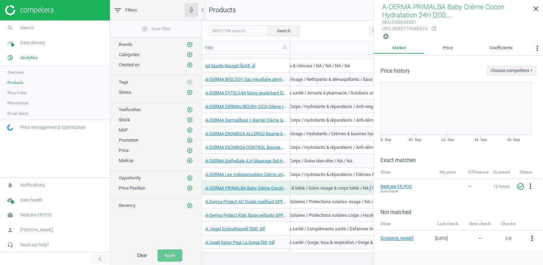
scroll to position [0, 0]
click at [99, 260] on icon "chevron_left" at bounding box center [100, 259] width 8 height 8
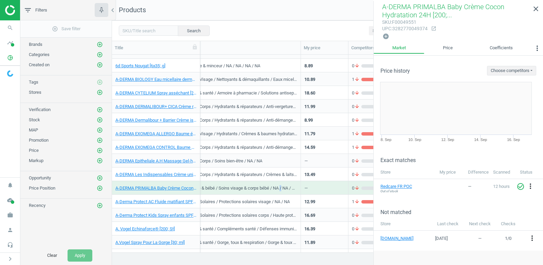
scroll to position [198, 431]
click at [535, 8] on icon "close" at bounding box center [536, 9] width 8 height 8
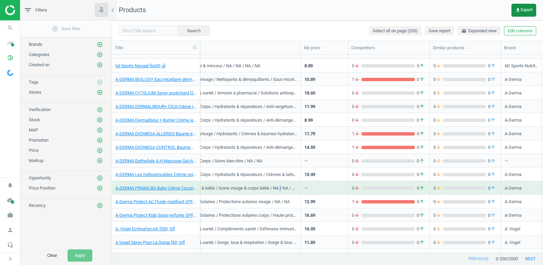
click at [525, 11] on span "get_app Export" at bounding box center [523, 9] width 17 height 5
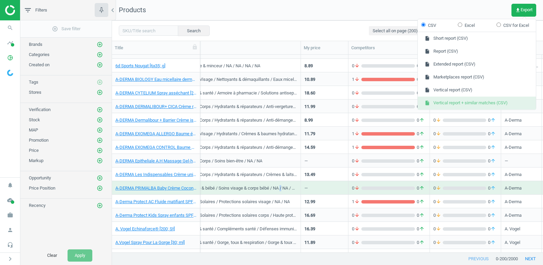
click at [486, 101] on button "insert_drive_file Vertical report + similar matches (CSV)" at bounding box center [477, 102] width 118 height 13
